Goal: Information Seeking & Learning: Learn about a topic

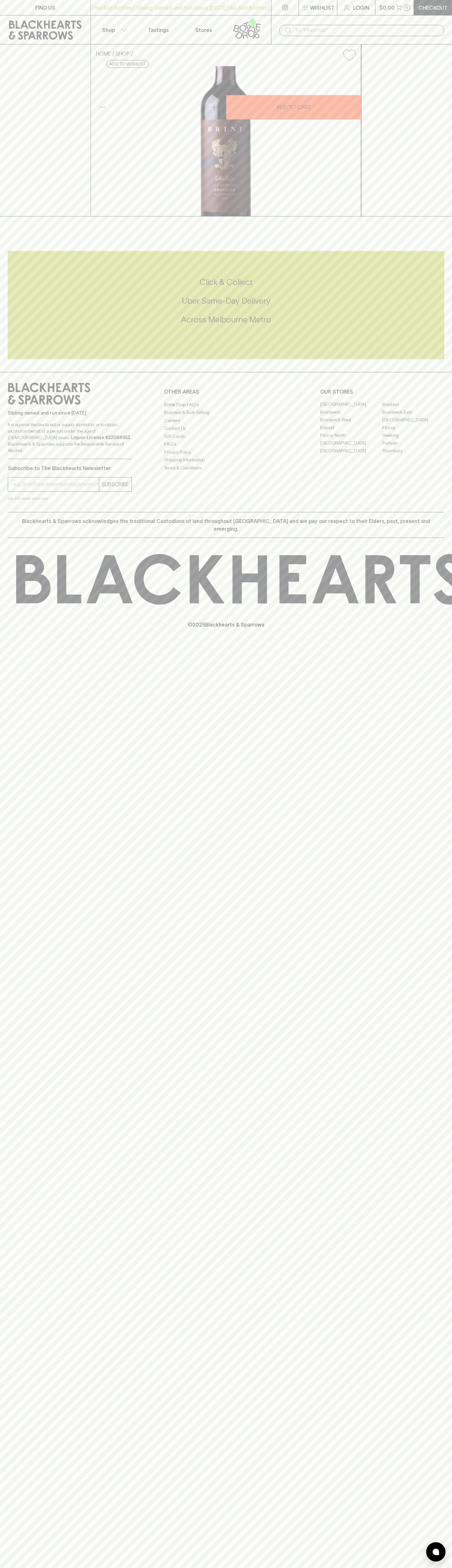
click at [150, 25] on link "Tastings" at bounding box center [158, 29] width 45 height 29
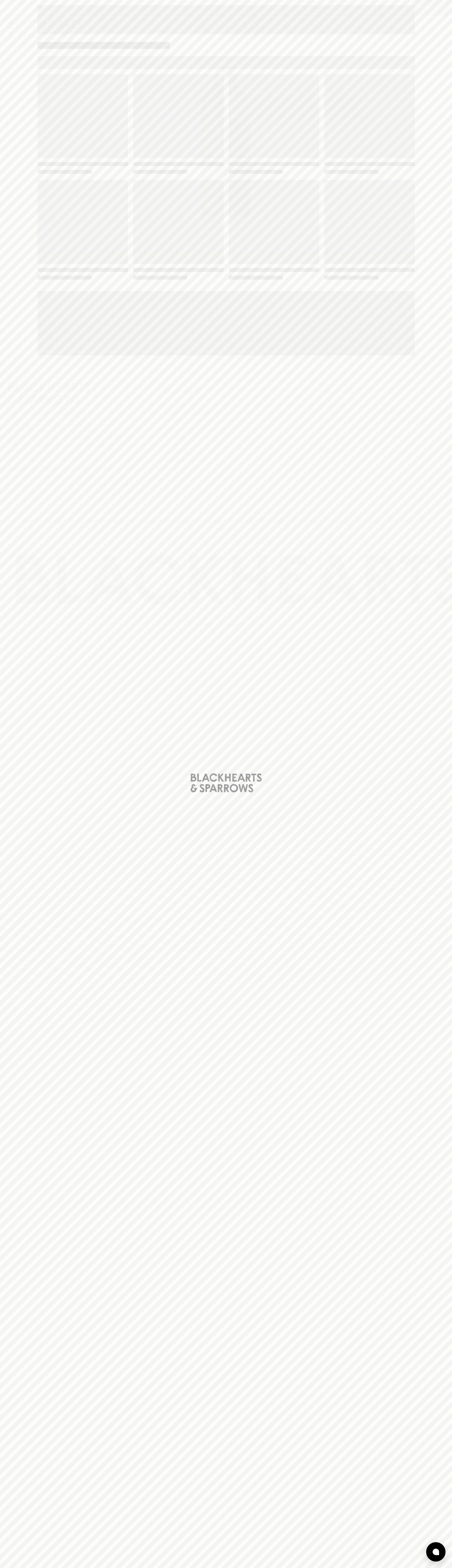
click at [441, 463] on div "Loading" at bounding box center [226, 784] width 452 height 1568
click at [255, 1567] on html "FIND US | No Bad Bottles | Sibling Owned and Run Since [DATE] | No Bad Bottles …" at bounding box center [226, 784] width 452 height 1568
click at [17, 963] on div "Loading" at bounding box center [226, 784] width 452 height 1568
